Goal: Task Accomplishment & Management: Manage account settings

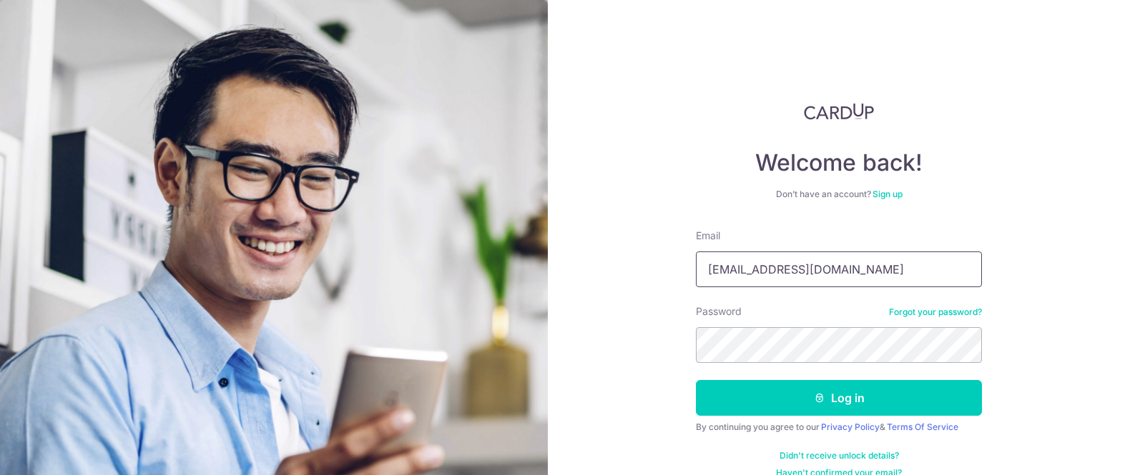
click at [847, 277] on input "[EMAIL_ADDRESS][DOMAIN_NAME]" at bounding box center [839, 270] width 286 height 36
type input "[PERSON_NAME][EMAIL_ADDRESS][PERSON_NAME][DOMAIN_NAME]"
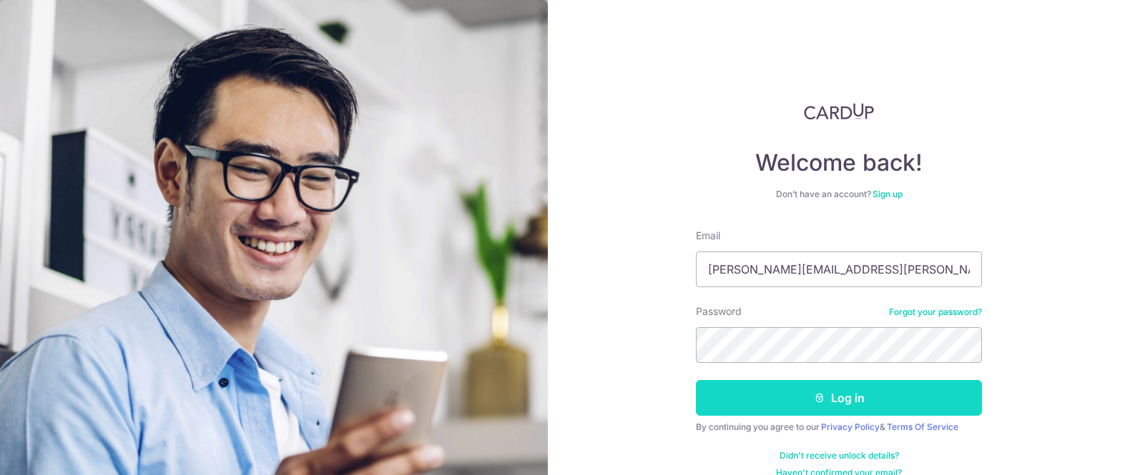
click at [730, 400] on button "Log in" at bounding box center [839, 398] width 286 height 36
